Goal: Find specific page/section: Find specific page/section

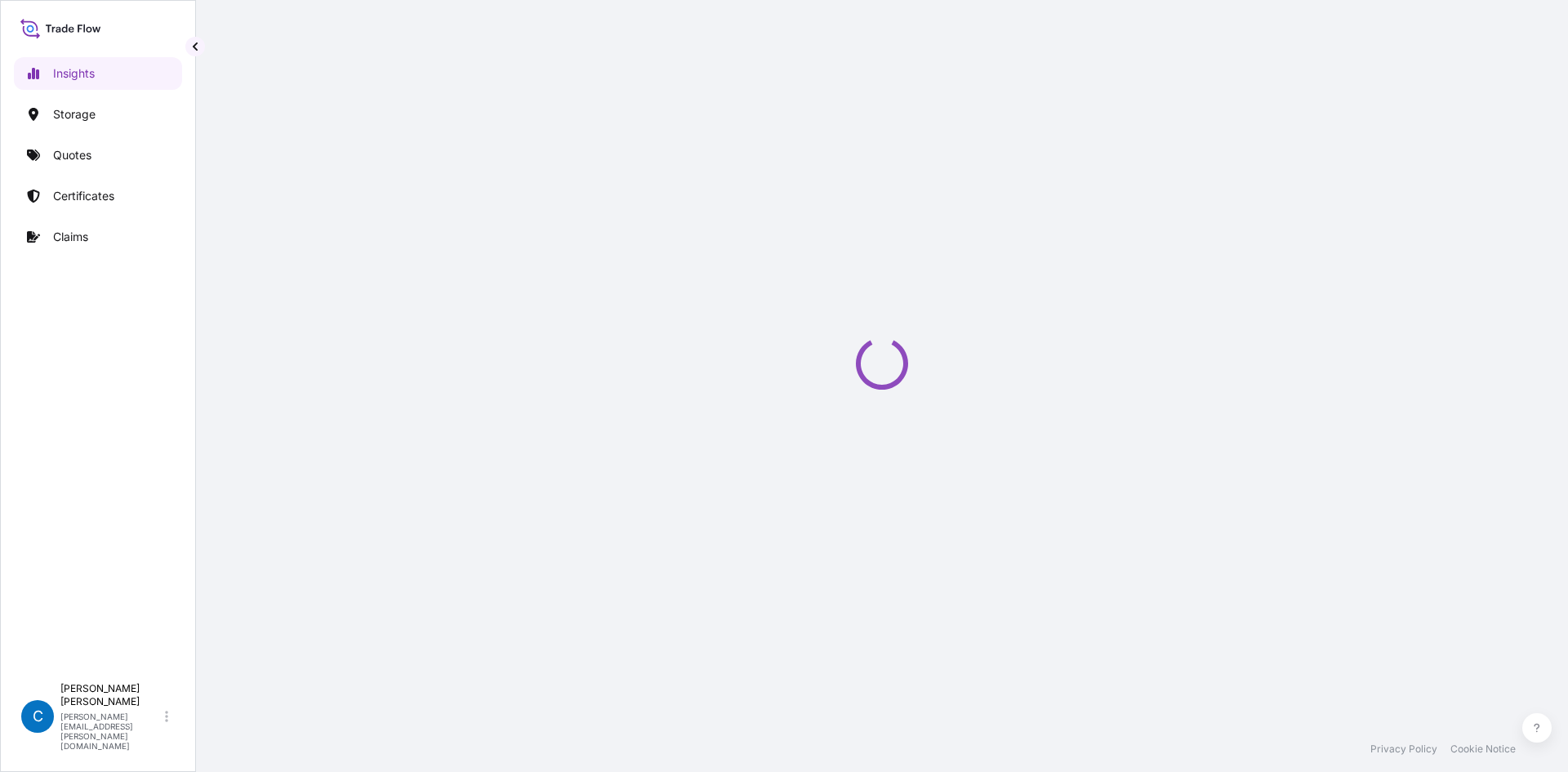
select select "2025"
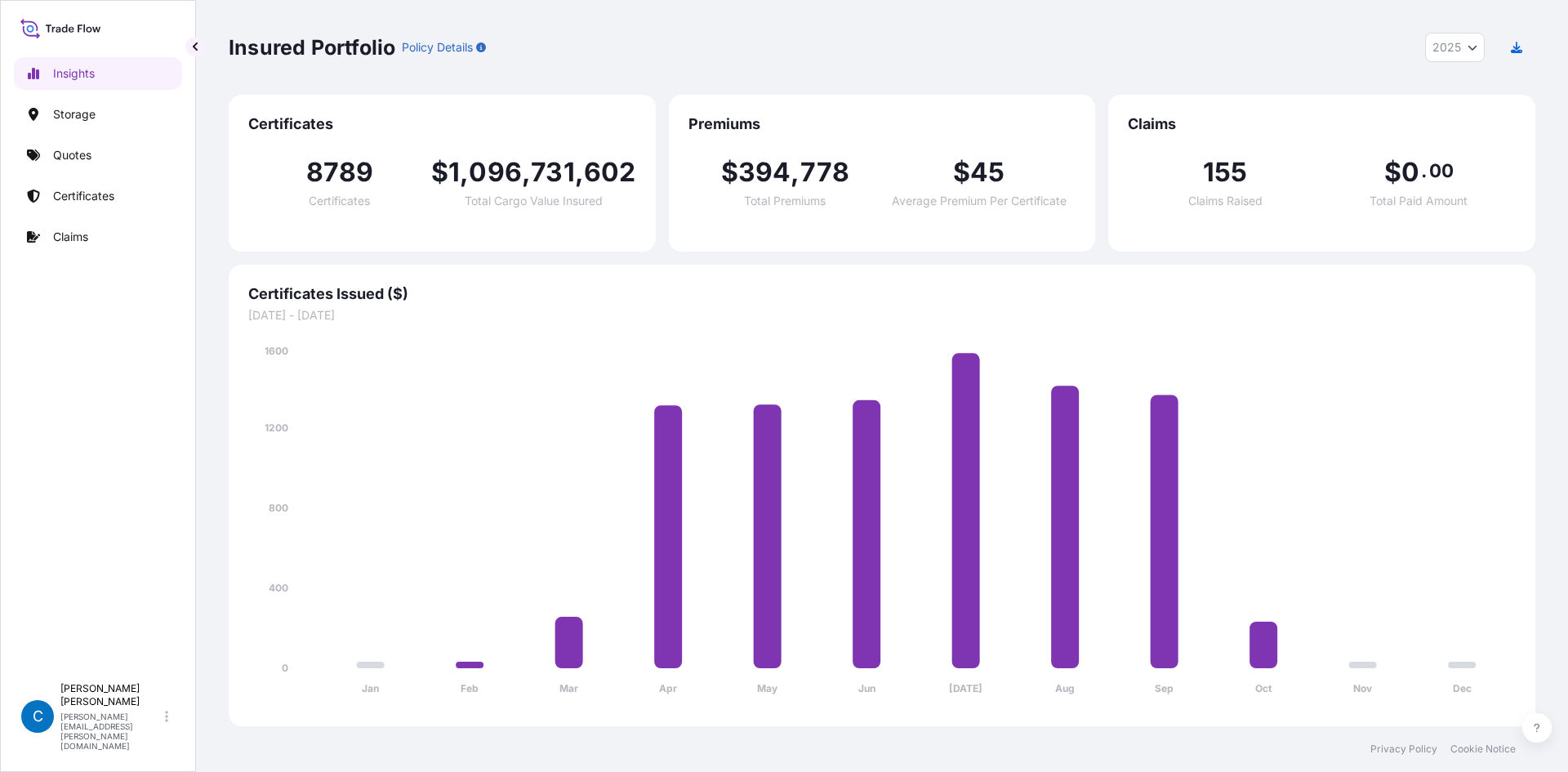
click at [622, 771] on html "Insights Storage Quotes Certificates Claims C [PERSON_NAME] [PERSON_NAME][EMAIL…" at bounding box center [784, 386] width 1568 height 772
